Goal: Go to known website: Go to known website

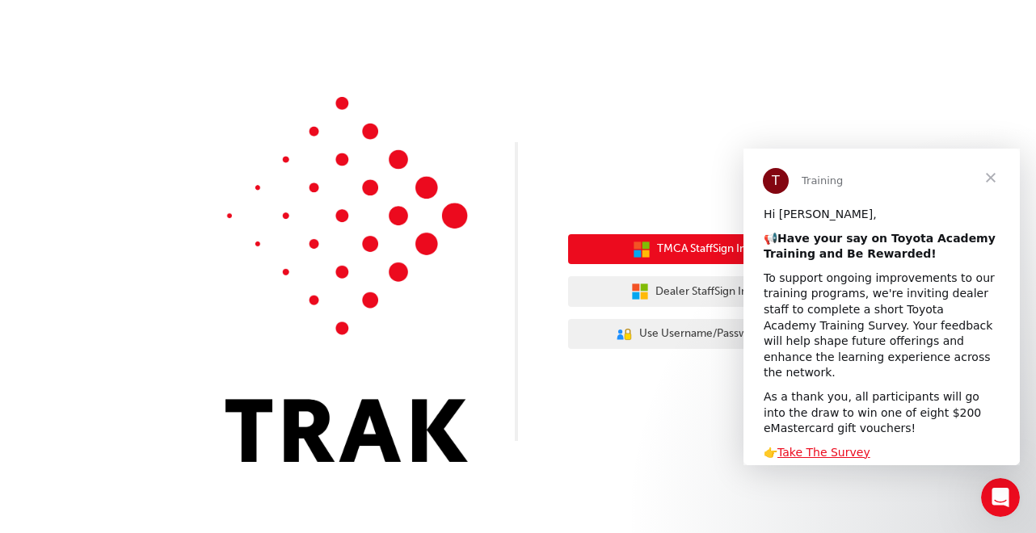
click at [689, 246] on span "TMCA Staff Sign In" at bounding box center [701, 249] width 89 height 19
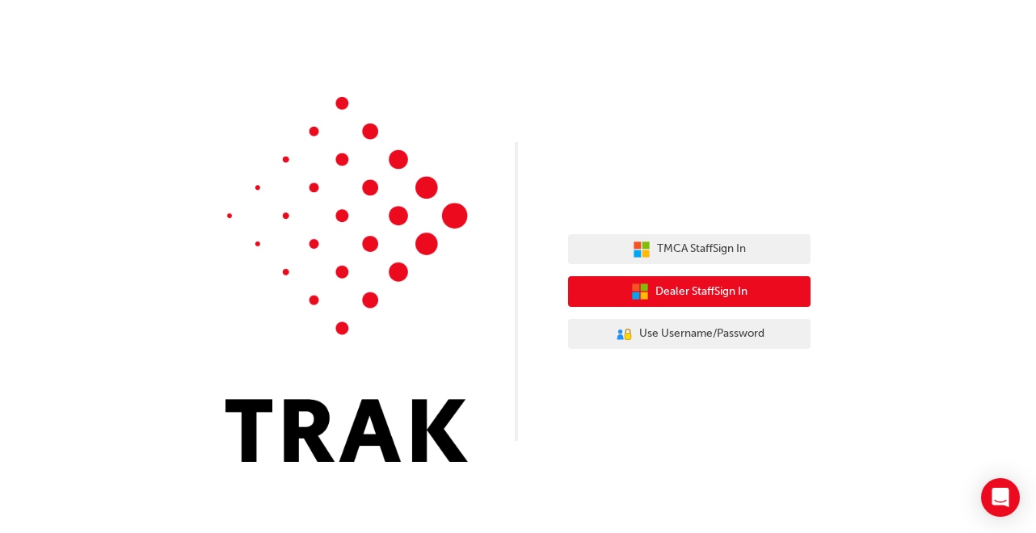
click at [694, 291] on span "Dealer Staff Sign In" at bounding box center [701, 292] width 92 height 19
